Goal: Task Accomplishment & Management: Manage account settings

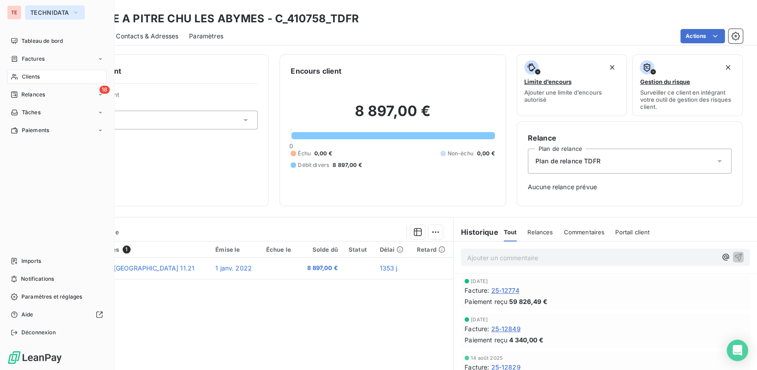
click at [53, 15] on span "TECHNIDATA" at bounding box center [49, 12] width 38 height 7
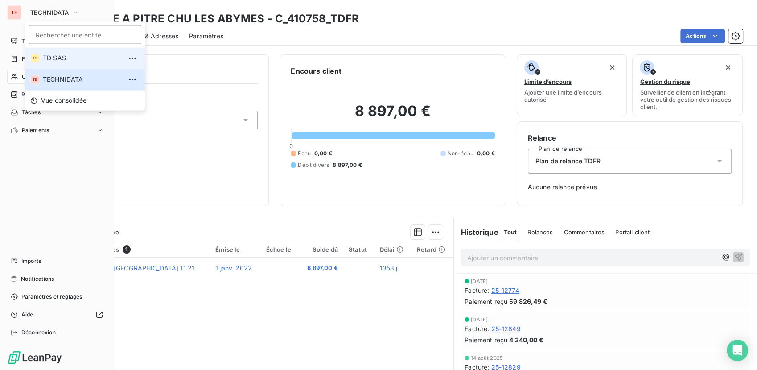
click at [50, 59] on span "TD SAS" at bounding box center [82, 58] width 79 height 9
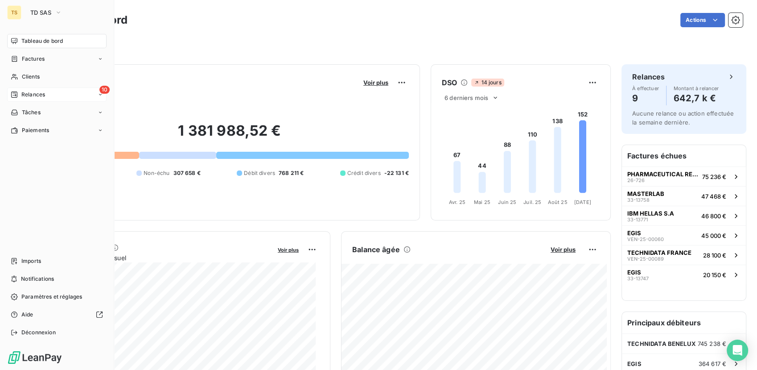
click at [37, 95] on span "Relances" at bounding box center [33, 95] width 24 height 8
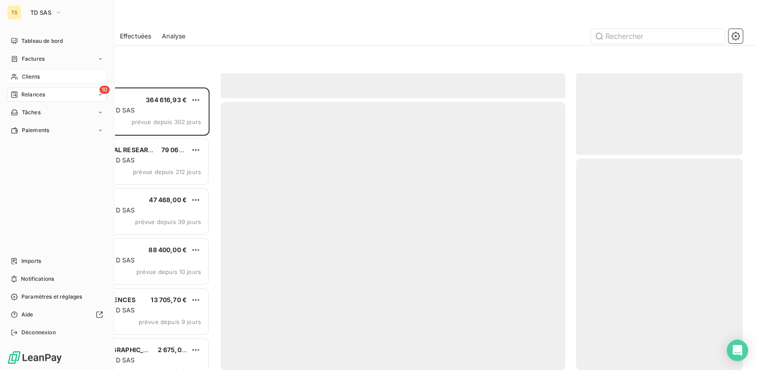
scroll to position [275, 160]
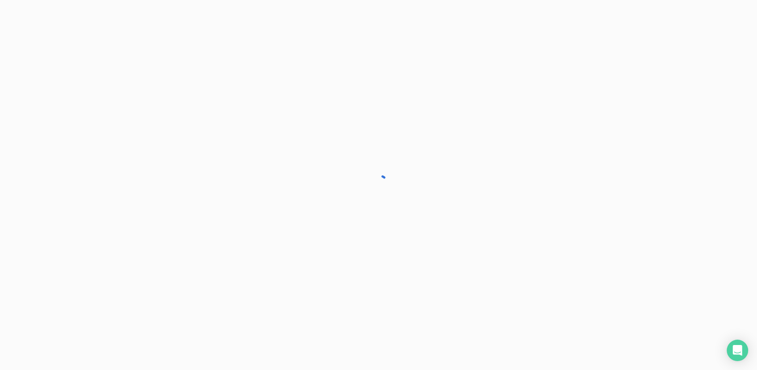
click at [34, 74] on div at bounding box center [378, 185] width 757 height 370
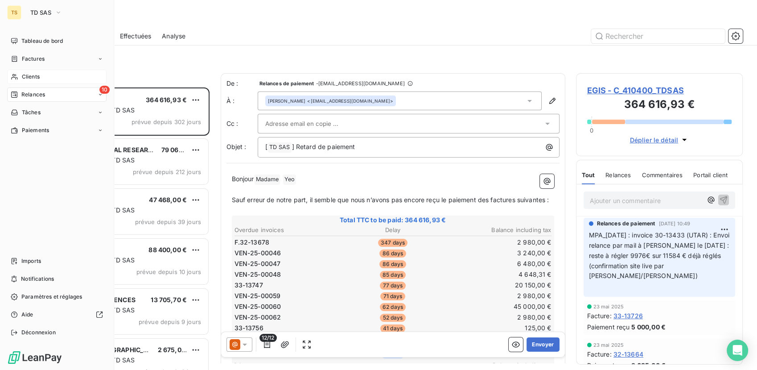
click at [28, 74] on span "Clients" at bounding box center [31, 77] width 18 height 8
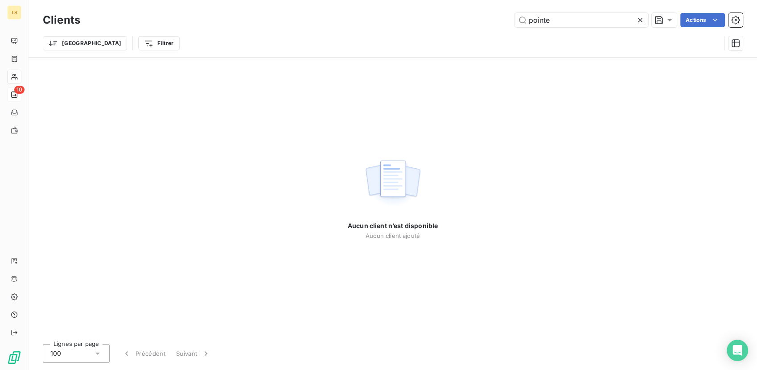
drag, startPoint x: 570, startPoint y: 20, endPoint x: 430, endPoint y: 16, distance: 139.2
click at [431, 16] on div "pointe Actions" at bounding box center [417, 20] width 652 height 14
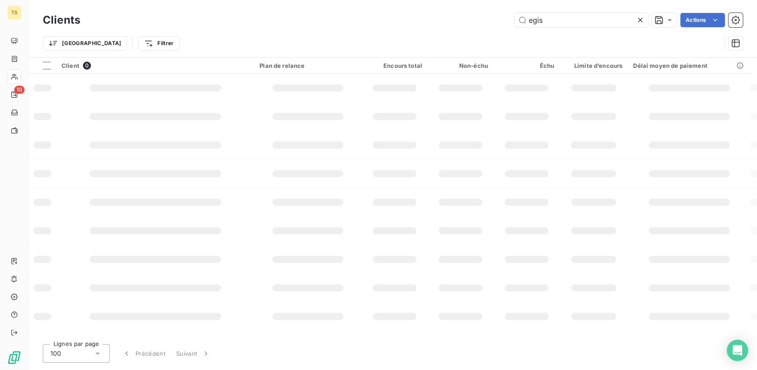
type input "egis"
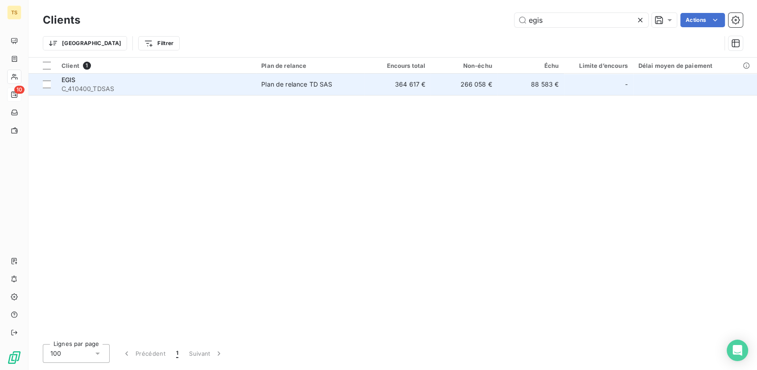
click at [84, 84] on span "C_410400_TDSAS" at bounding box center [156, 88] width 189 height 9
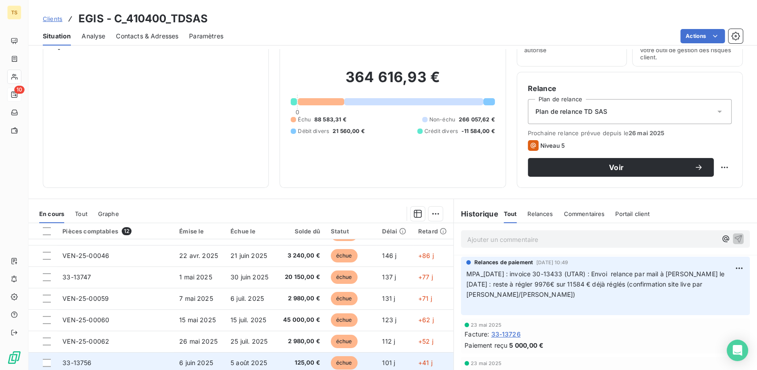
scroll to position [99, 0]
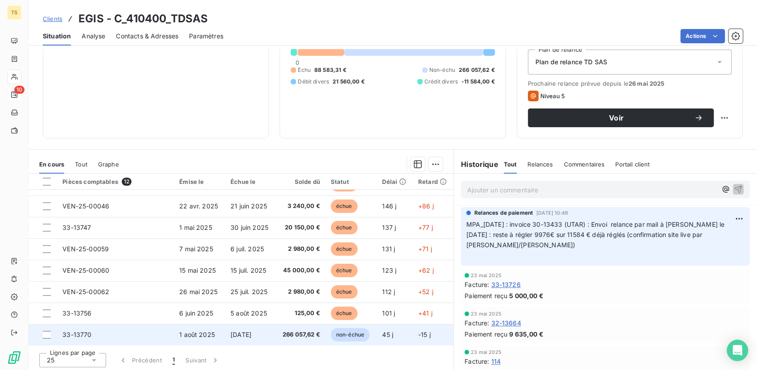
click at [76, 337] on span "33-13770" at bounding box center [76, 334] width 29 height 8
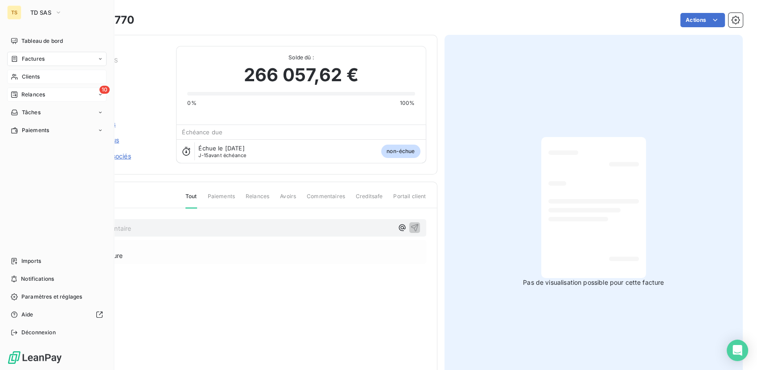
click at [15, 10] on div "TS" at bounding box center [14, 12] width 14 height 14
click at [43, 14] on span "TD SAS" at bounding box center [40, 12] width 21 height 7
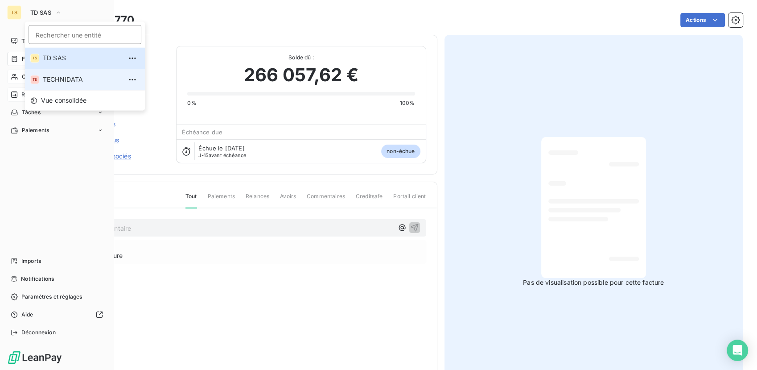
click at [50, 83] on span "TECHNIDATA" at bounding box center [82, 79] width 79 height 9
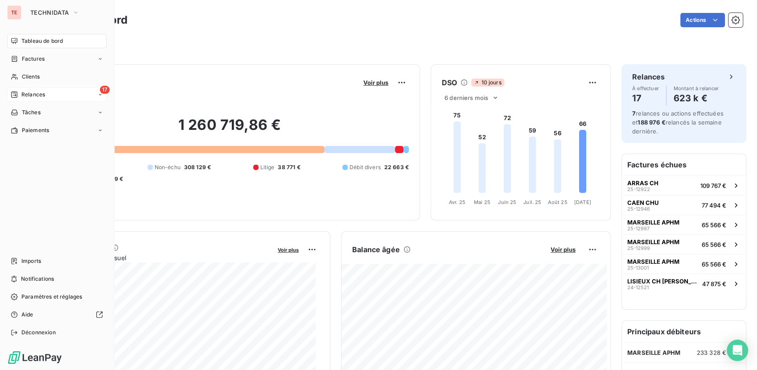
click at [47, 98] on div "17 Relances" at bounding box center [56, 94] width 99 height 14
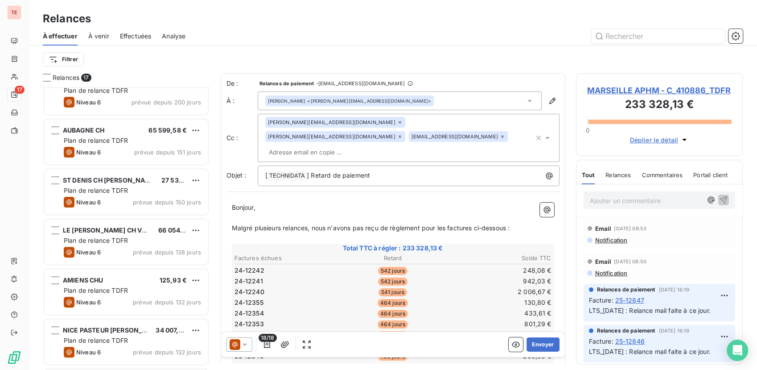
scroll to position [121, 0]
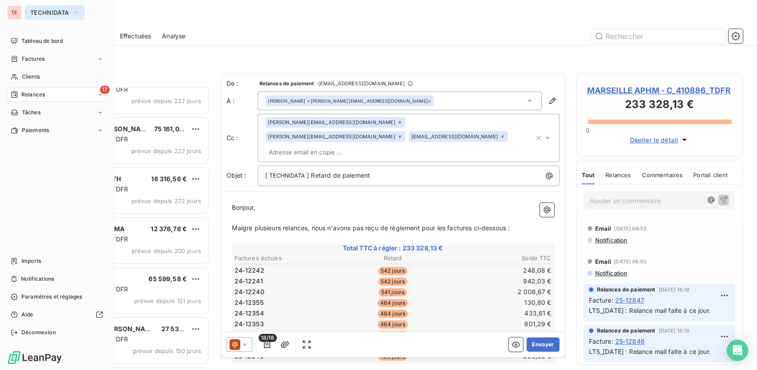
click at [52, 12] on span "TECHNIDATA" at bounding box center [49, 12] width 38 height 7
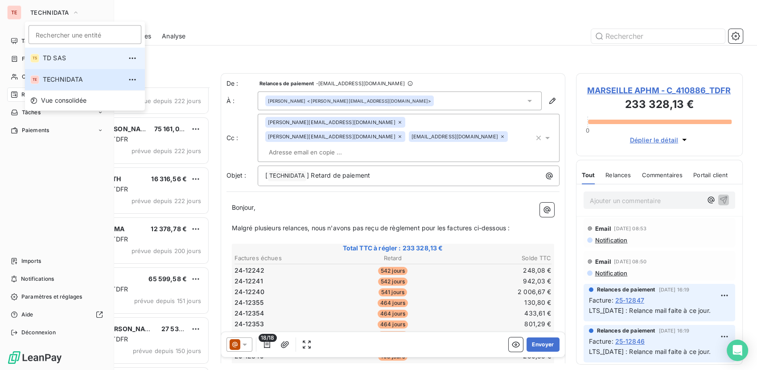
click at [54, 57] on span "TD SAS" at bounding box center [82, 58] width 79 height 9
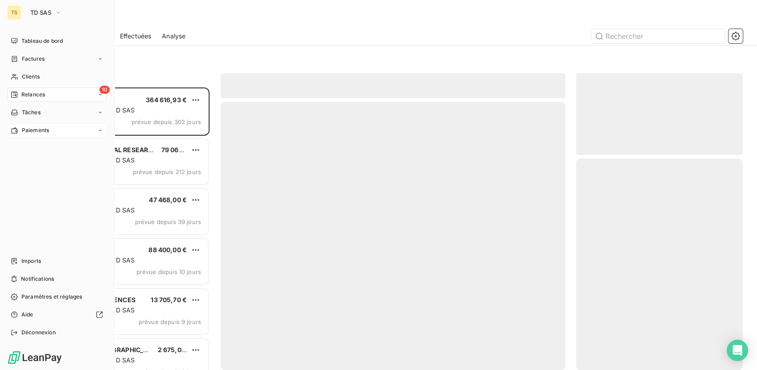
scroll to position [275, 160]
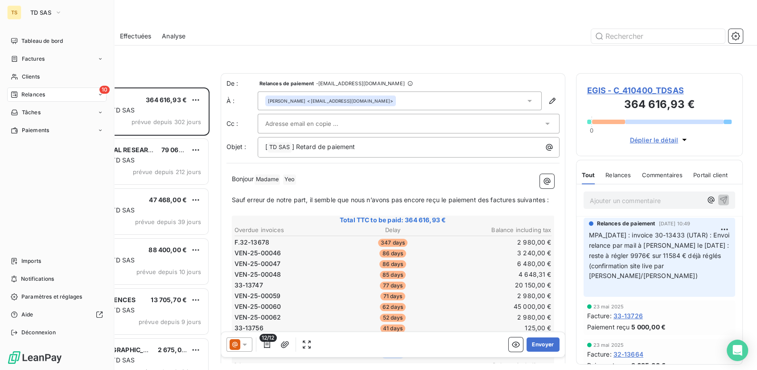
click at [29, 95] on span "Relances" at bounding box center [33, 95] width 24 height 8
click at [36, 93] on span "Relances" at bounding box center [33, 95] width 24 height 8
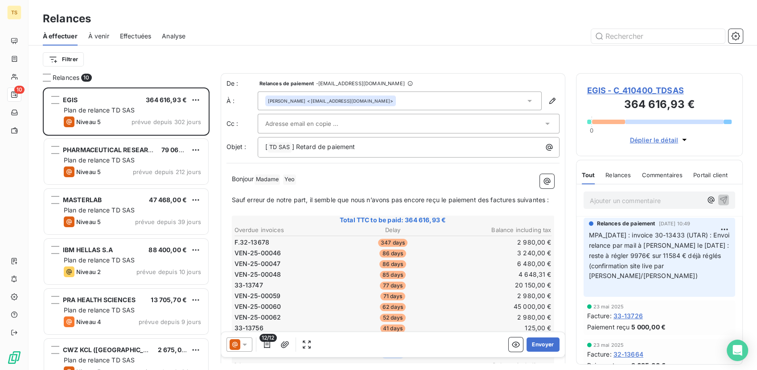
click at [230, 31] on div at bounding box center [469, 36] width 547 height 14
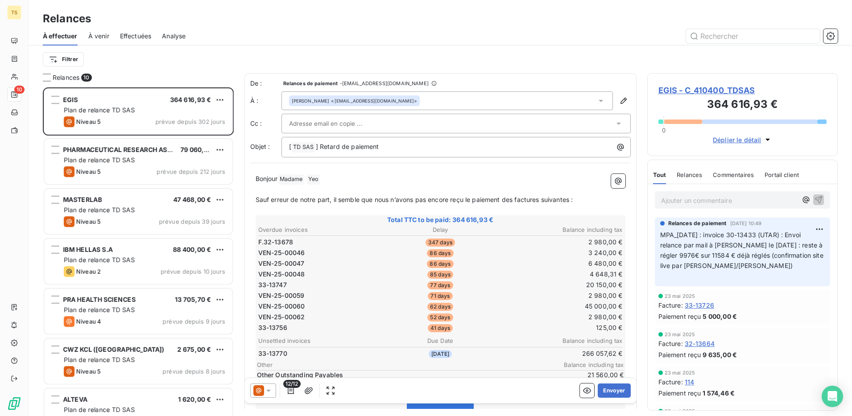
scroll to position [56, 0]
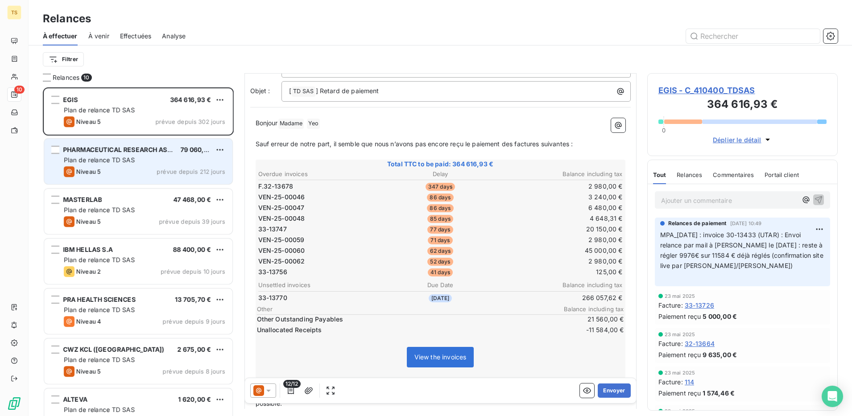
click at [110, 166] on div "Niveau 5 prévue depuis 212 jours" at bounding box center [144, 171] width 161 height 11
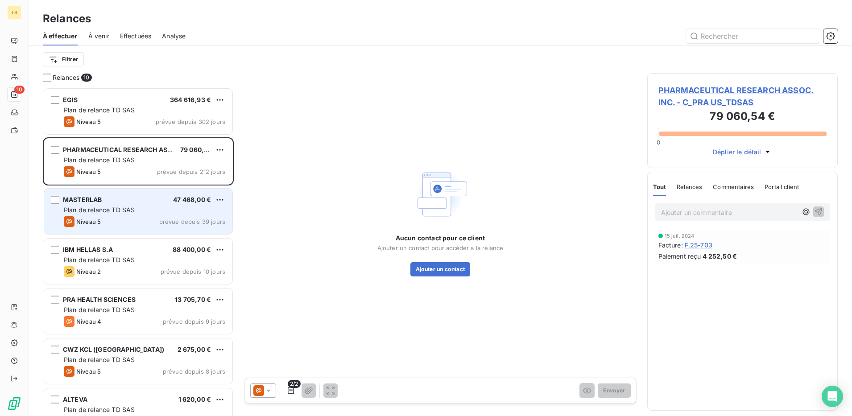
click at [117, 217] on div "Niveau 5 prévue depuis 39 jours" at bounding box center [144, 221] width 161 height 11
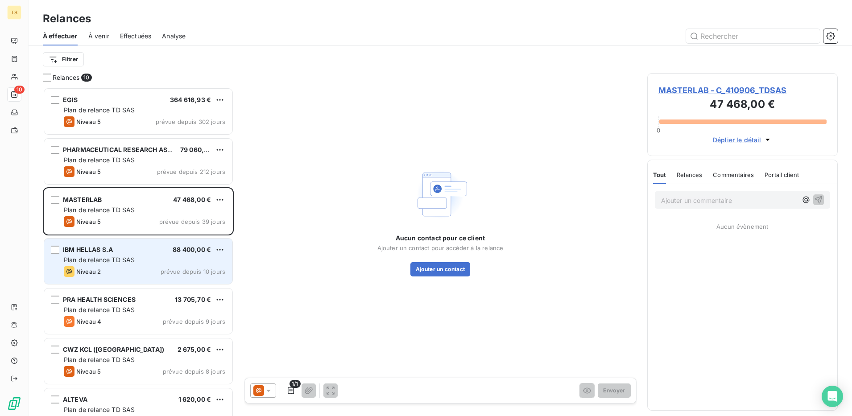
click at [112, 267] on div "Niveau 2 prévue depuis 10 jours" at bounding box center [144, 271] width 161 height 11
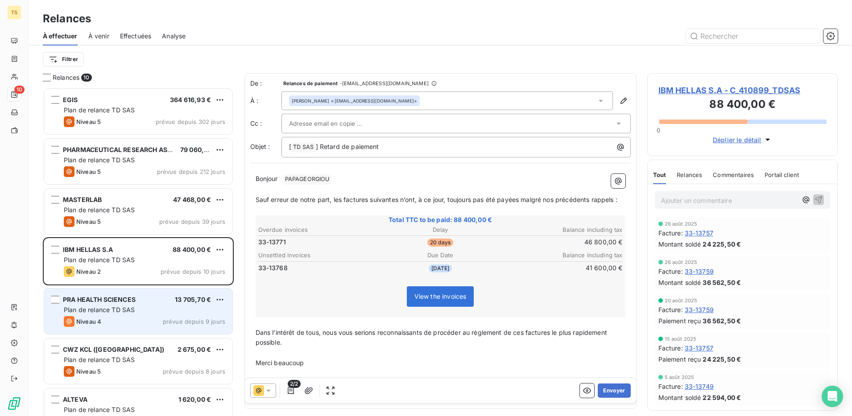
click at [117, 314] on div "Plan de relance TD SAS" at bounding box center [144, 310] width 161 height 9
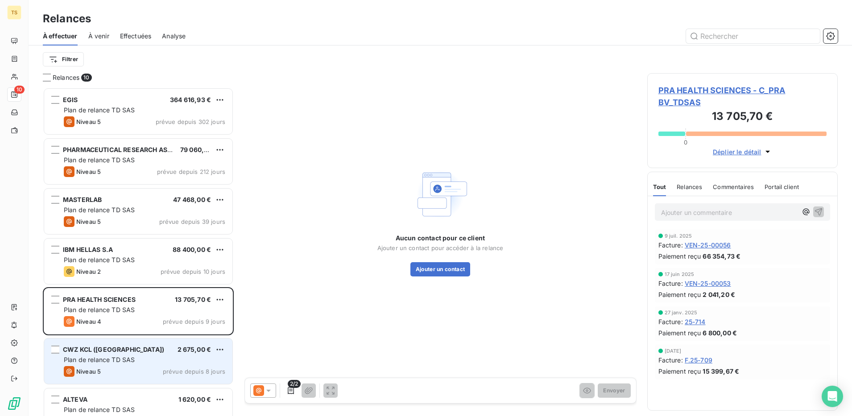
click at [108, 359] on span "Plan de relance TD SAS" at bounding box center [99, 360] width 71 height 8
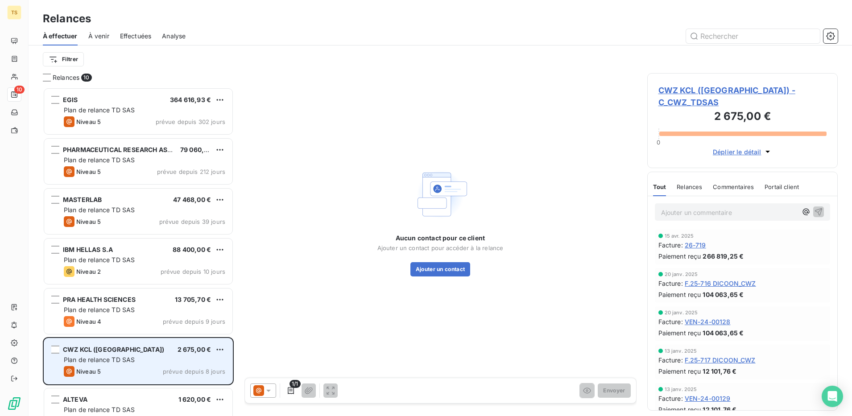
scroll to position [56, 0]
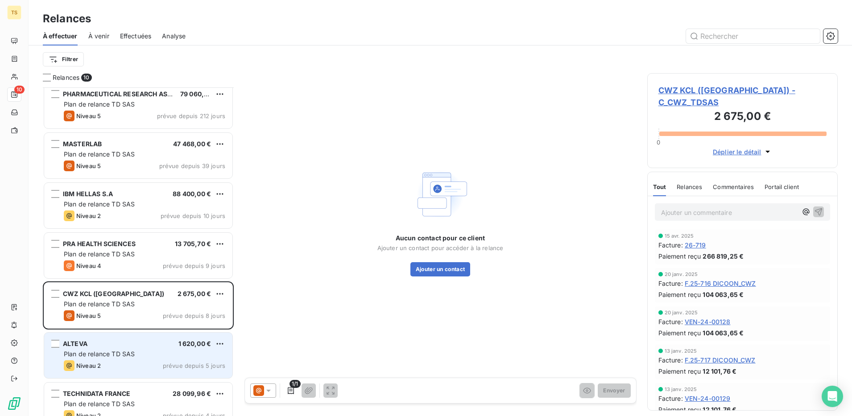
click at [107, 357] on span "Plan de relance TD SAS" at bounding box center [99, 354] width 71 height 8
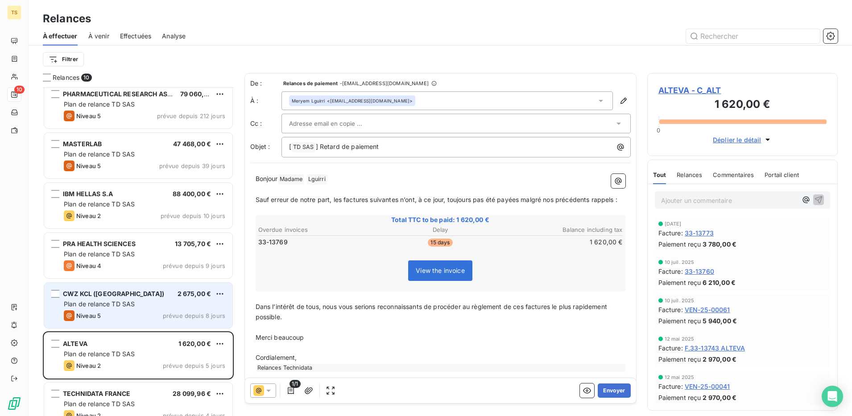
click at [120, 320] on div "Niveau 5 prévue depuis 8 jours" at bounding box center [144, 315] width 161 height 11
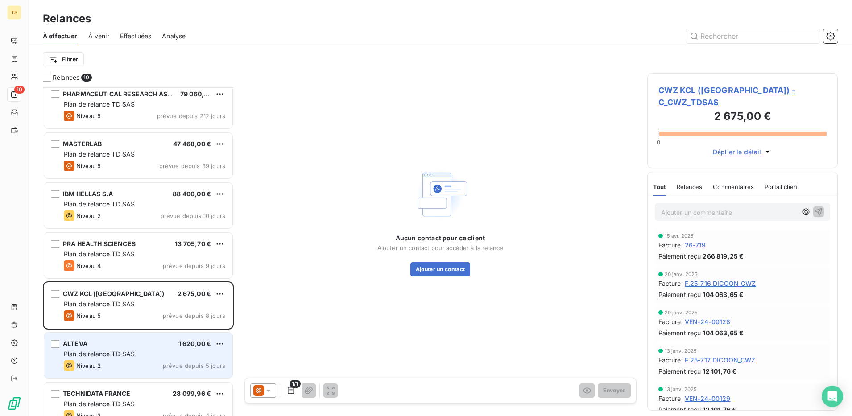
click at [99, 356] on span "Plan de relance TD SAS" at bounding box center [99, 354] width 71 height 8
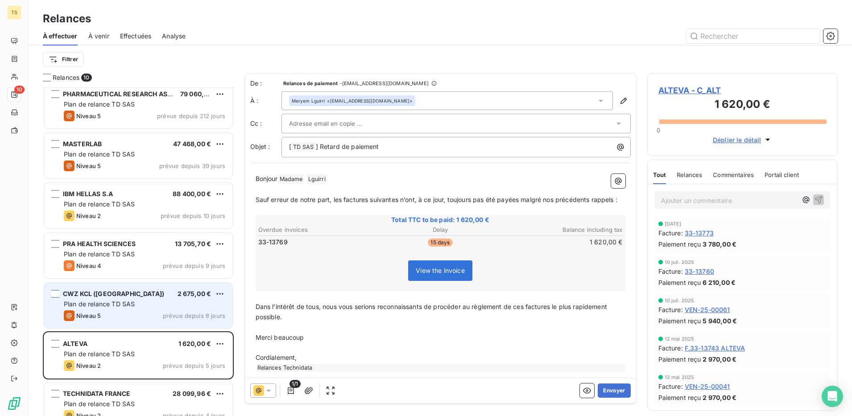
click at [119, 314] on div "Niveau 5 prévue depuis 8 jours" at bounding box center [144, 315] width 161 height 11
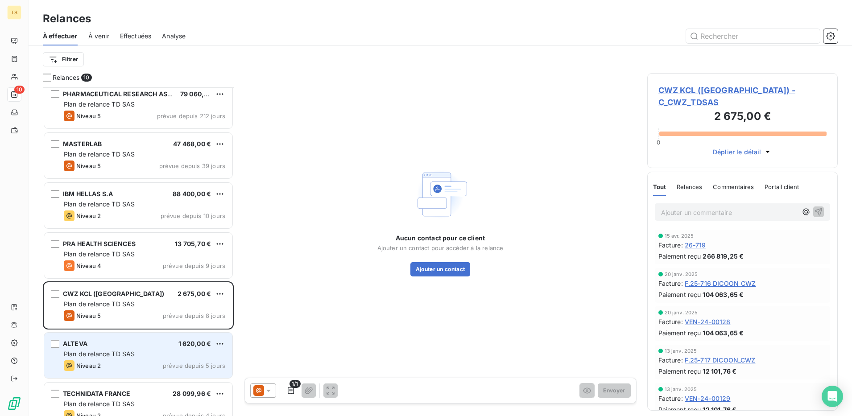
click at [117, 364] on div "Niveau 2 prévue depuis 5 jours" at bounding box center [144, 365] width 161 height 11
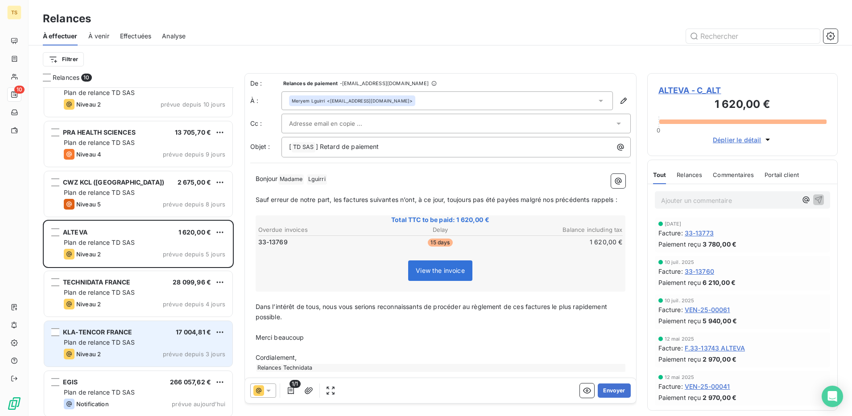
scroll to position [171, 0]
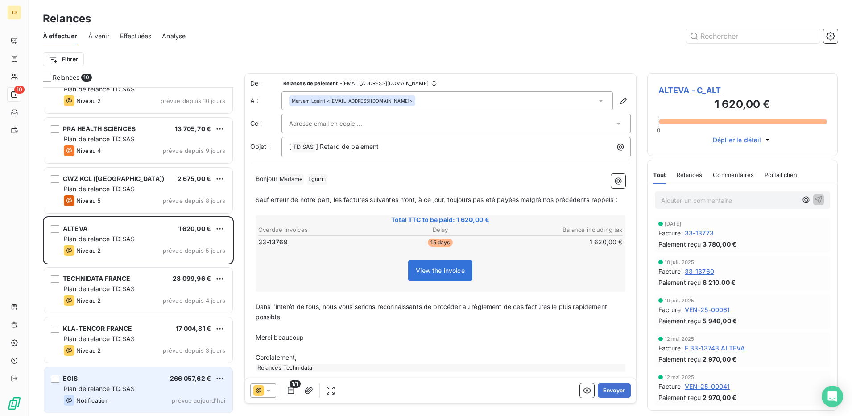
click at [102, 369] on span "Plan de relance TD SAS" at bounding box center [99, 389] width 71 height 8
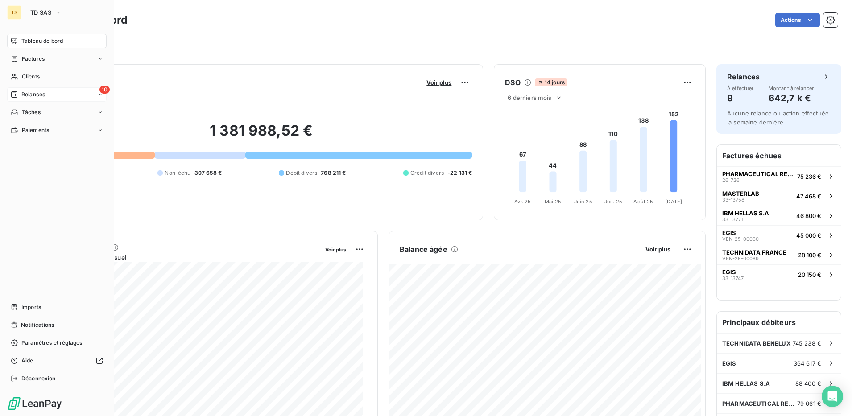
click at [40, 94] on span "Relances" at bounding box center [33, 95] width 24 height 8
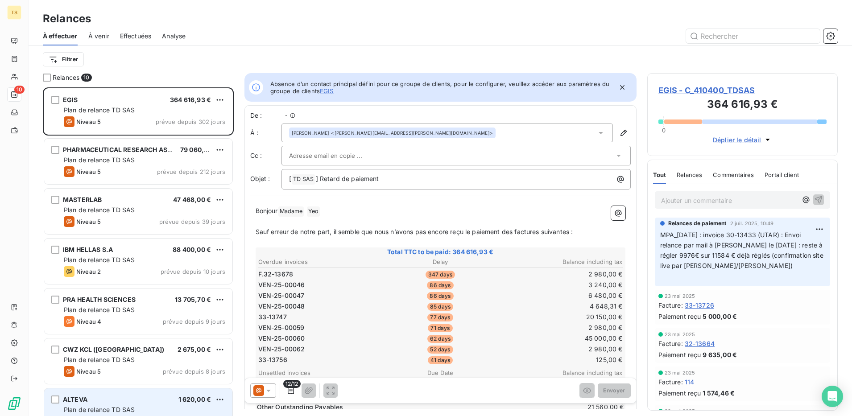
scroll to position [9, 9]
